Goal: Transaction & Acquisition: Purchase product/service

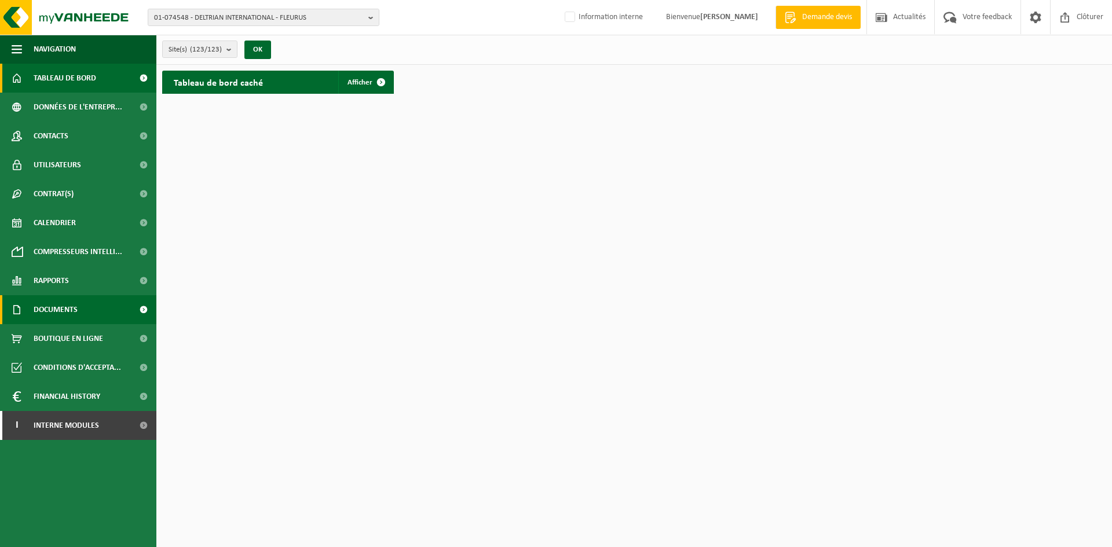
click at [69, 307] on span "Documents" at bounding box center [56, 309] width 44 height 29
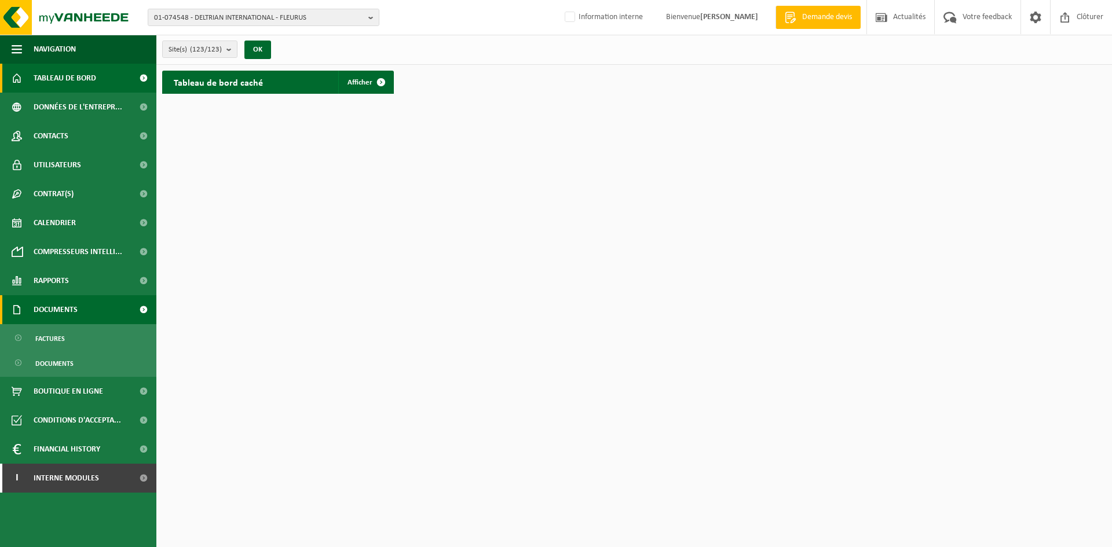
click at [61, 316] on span "Documents" at bounding box center [56, 309] width 44 height 29
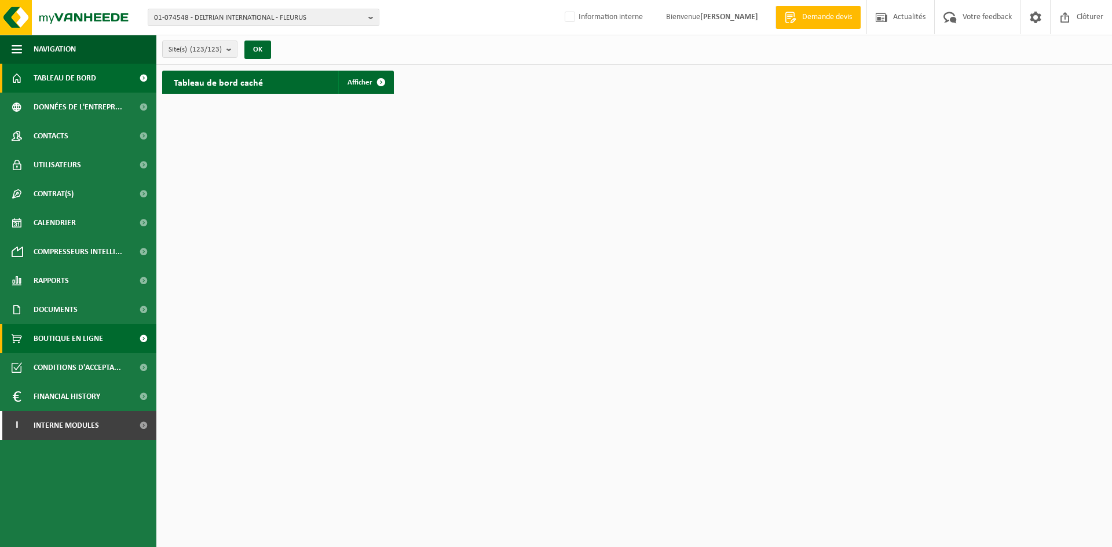
click at [69, 337] on span "Boutique en ligne" at bounding box center [68, 338] width 69 height 29
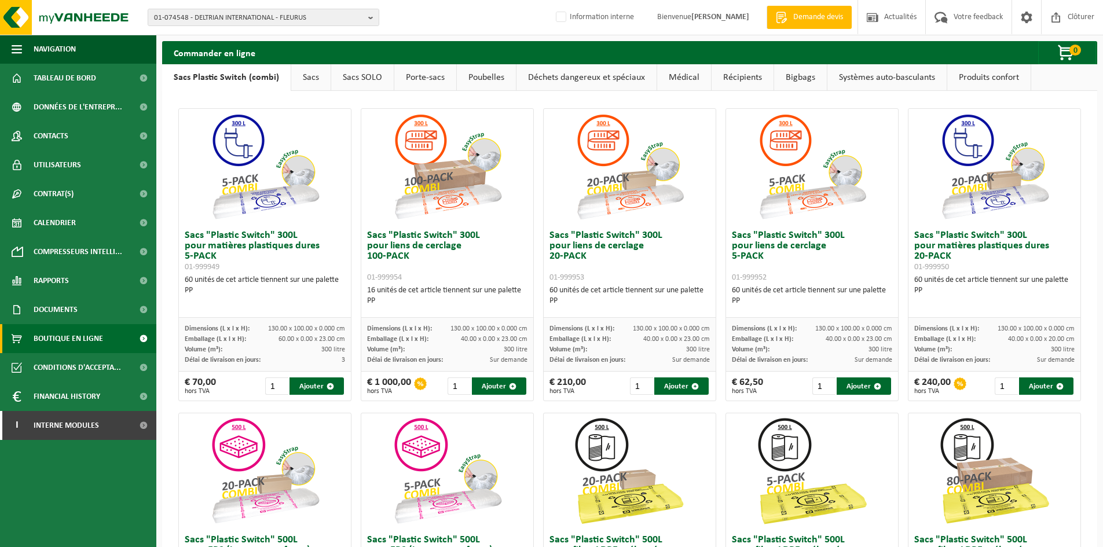
click at [800, 78] on link "Bigbags" at bounding box center [800, 77] width 53 height 27
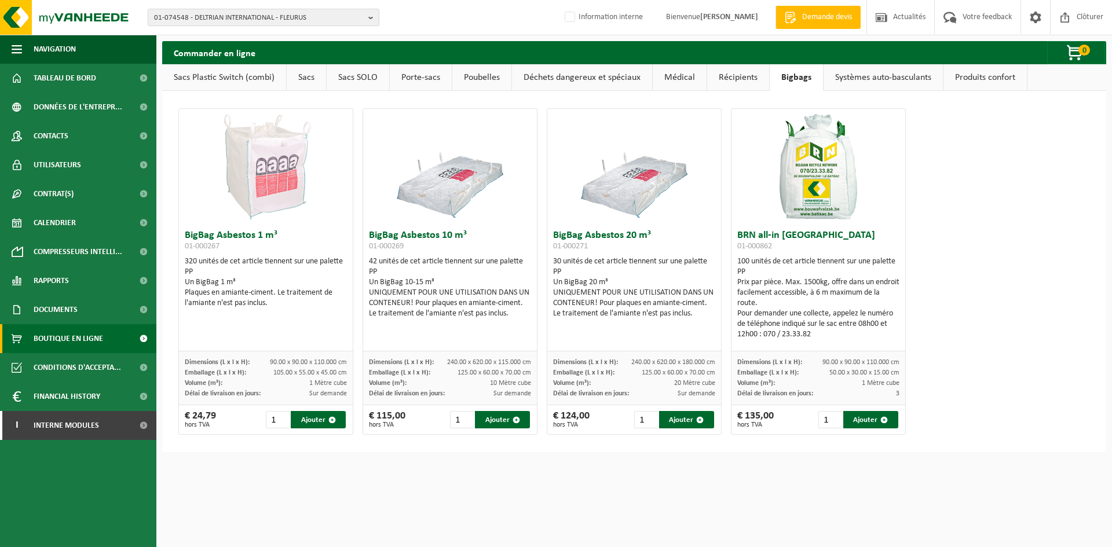
click at [301, 79] on link "Sacs" at bounding box center [306, 77] width 39 height 27
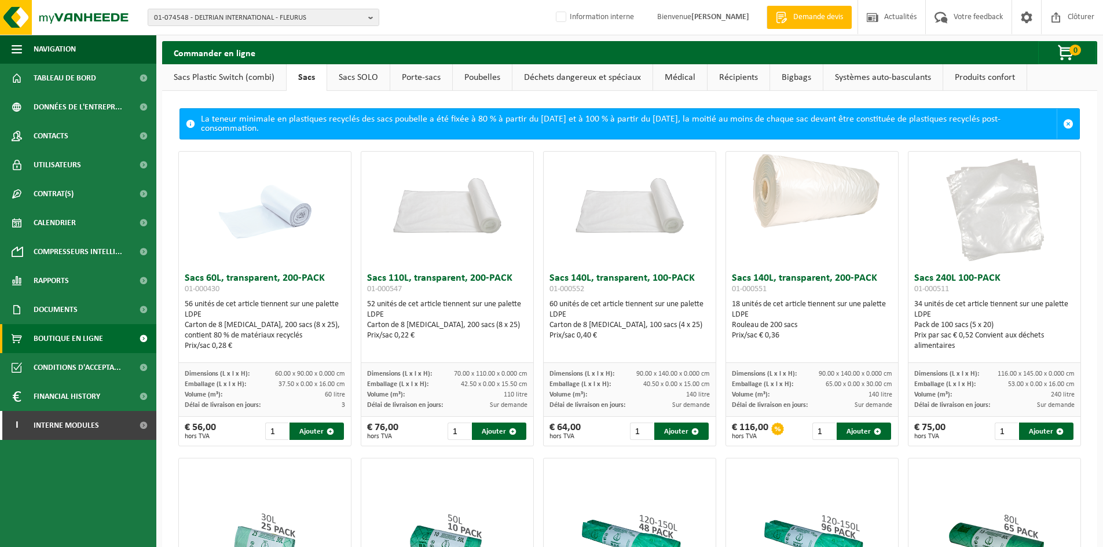
click at [351, 76] on link "Sacs SOLO" at bounding box center [358, 77] width 63 height 27
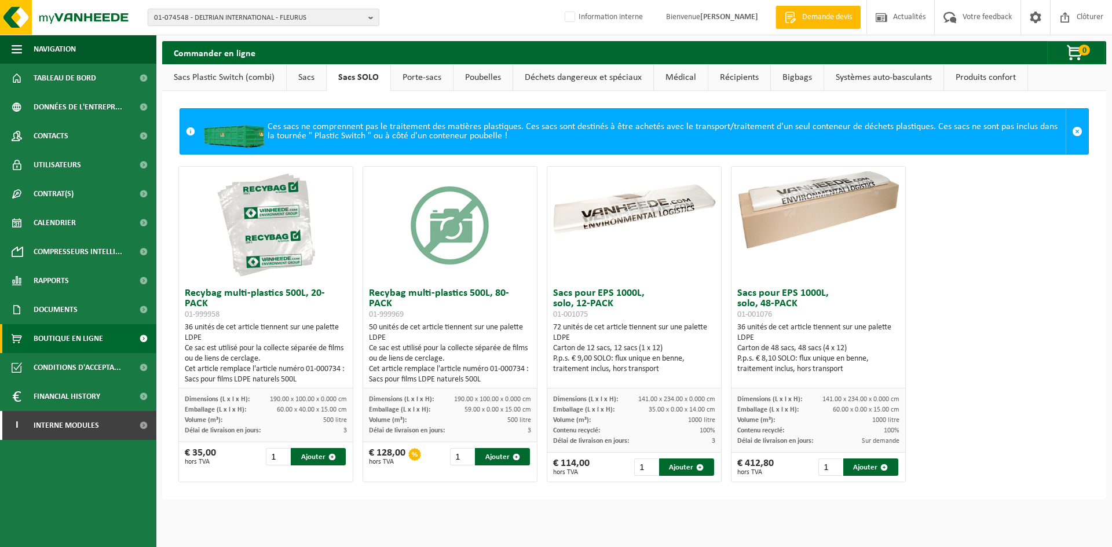
click at [230, 80] on link "Sacs Plastic Switch (combi)" at bounding box center [224, 77] width 124 height 27
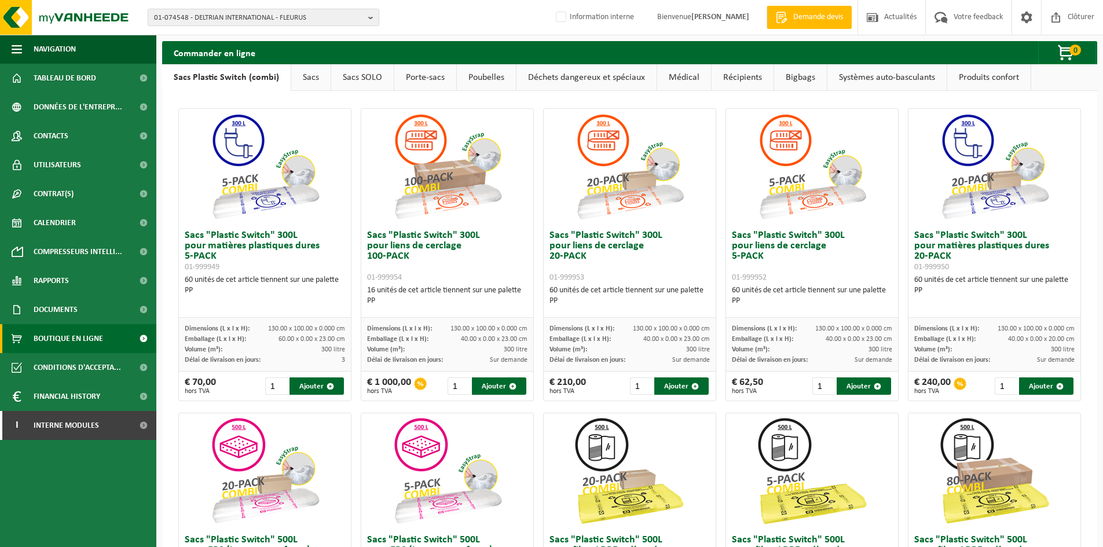
click at [365, 75] on link "Sacs SOLO" at bounding box center [362, 77] width 63 height 27
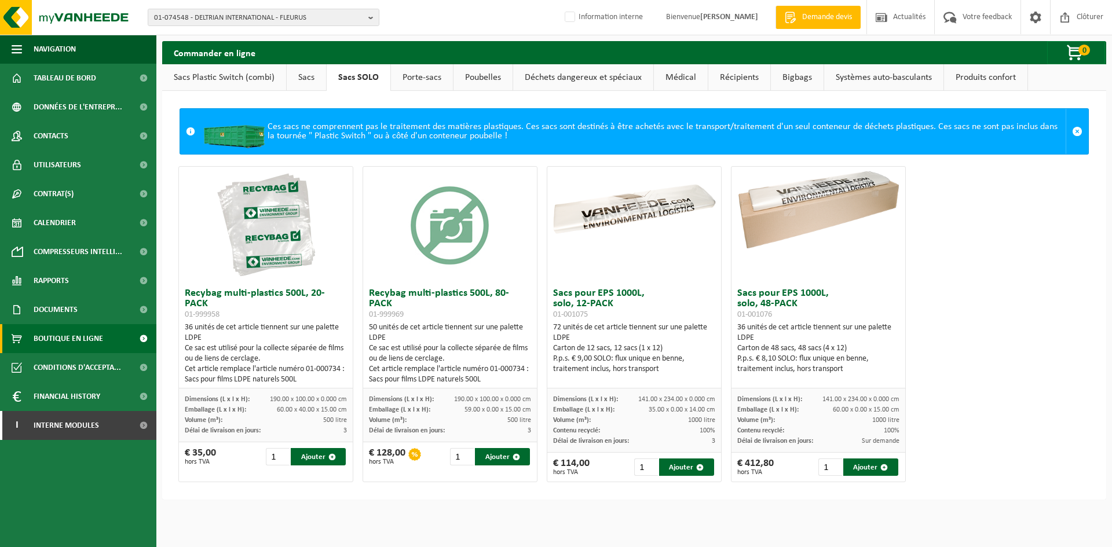
click at [412, 72] on link "Porte-sacs" at bounding box center [422, 77] width 62 height 27
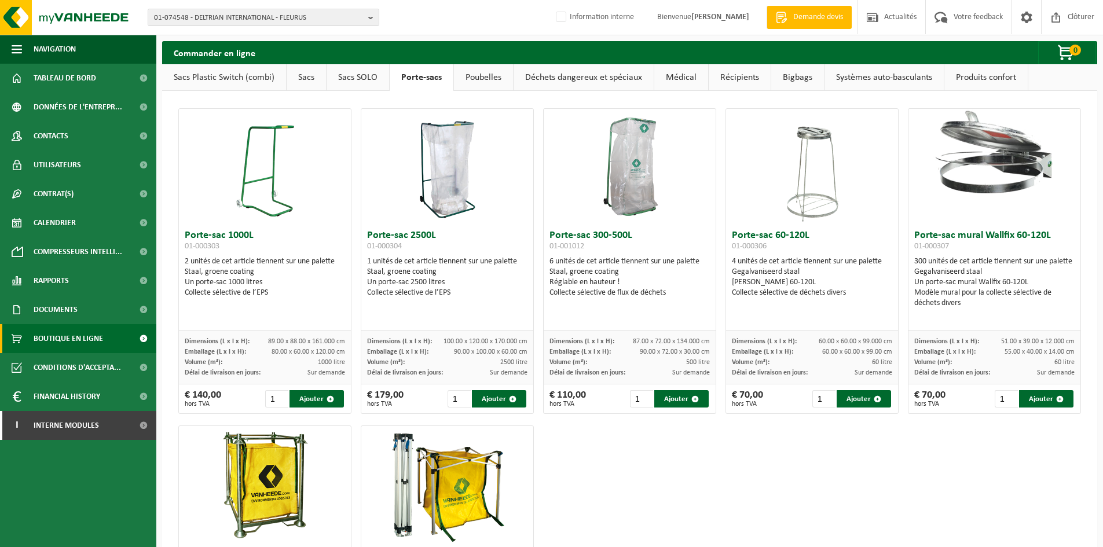
click at [483, 86] on link "Poubelles" at bounding box center [483, 77] width 59 height 27
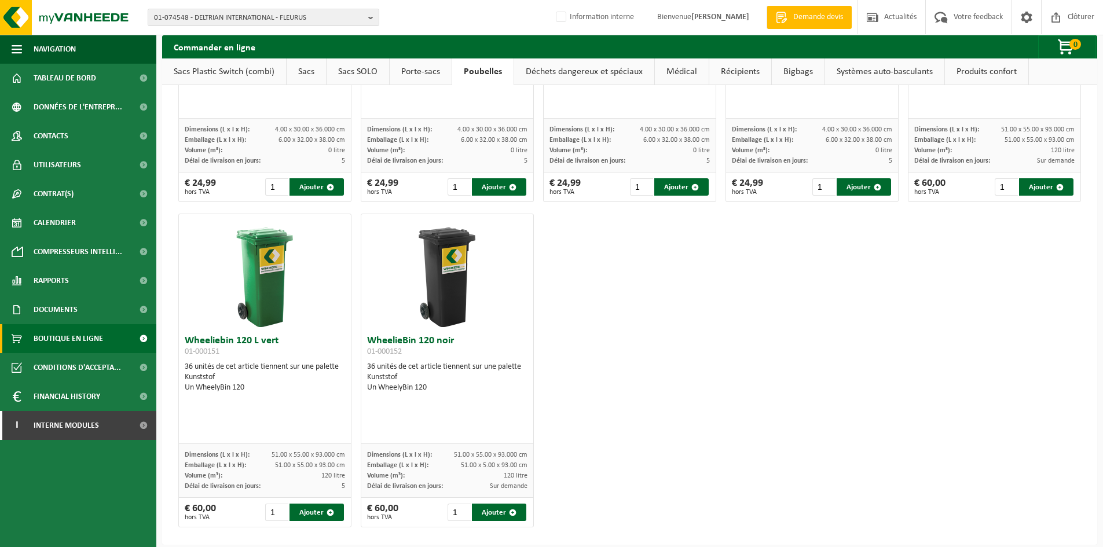
scroll to position [1531, 0]
